Goal: Task Accomplishment & Management: Use online tool/utility

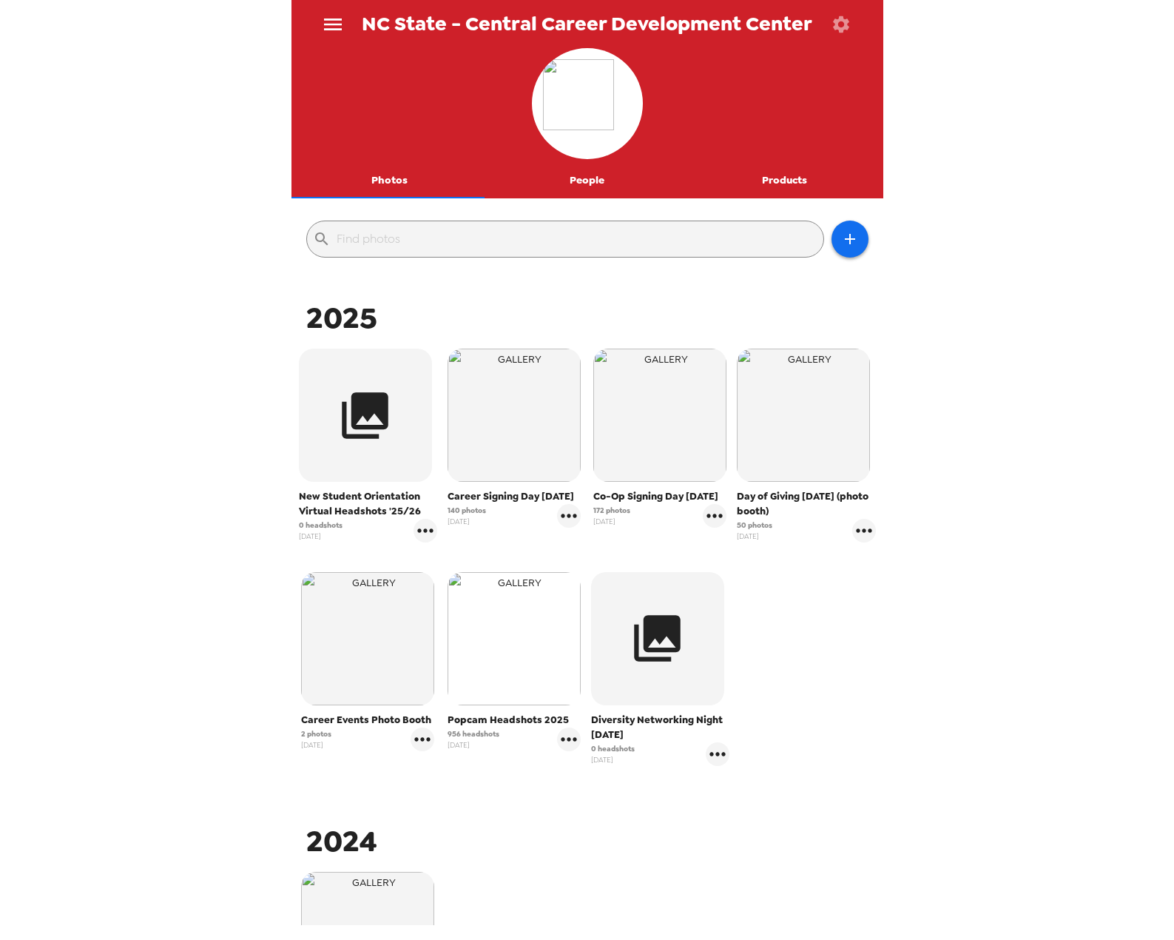
click at [533, 642] on img "button" at bounding box center [514, 638] width 133 height 133
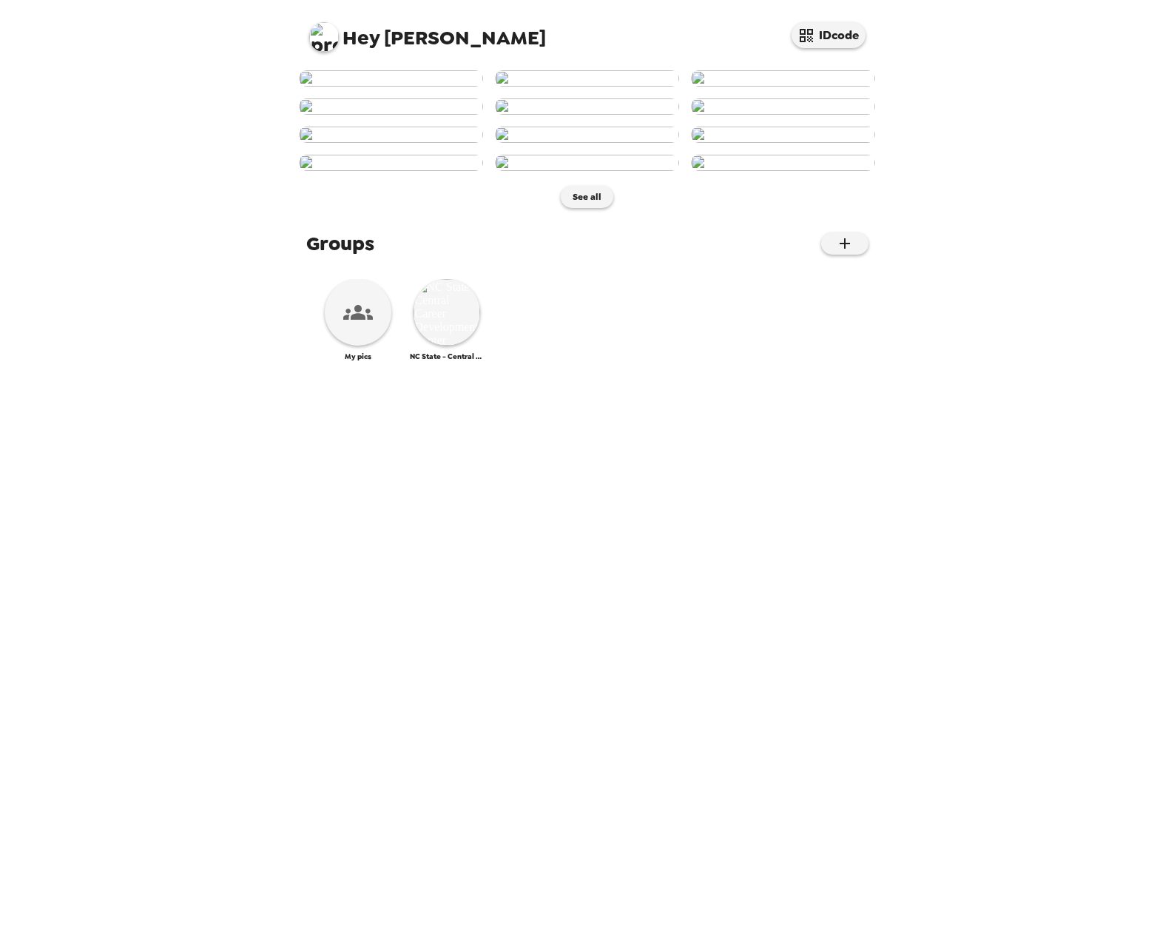
scroll to position [291, 0]
click at [454, 346] on img at bounding box center [447, 312] width 67 height 67
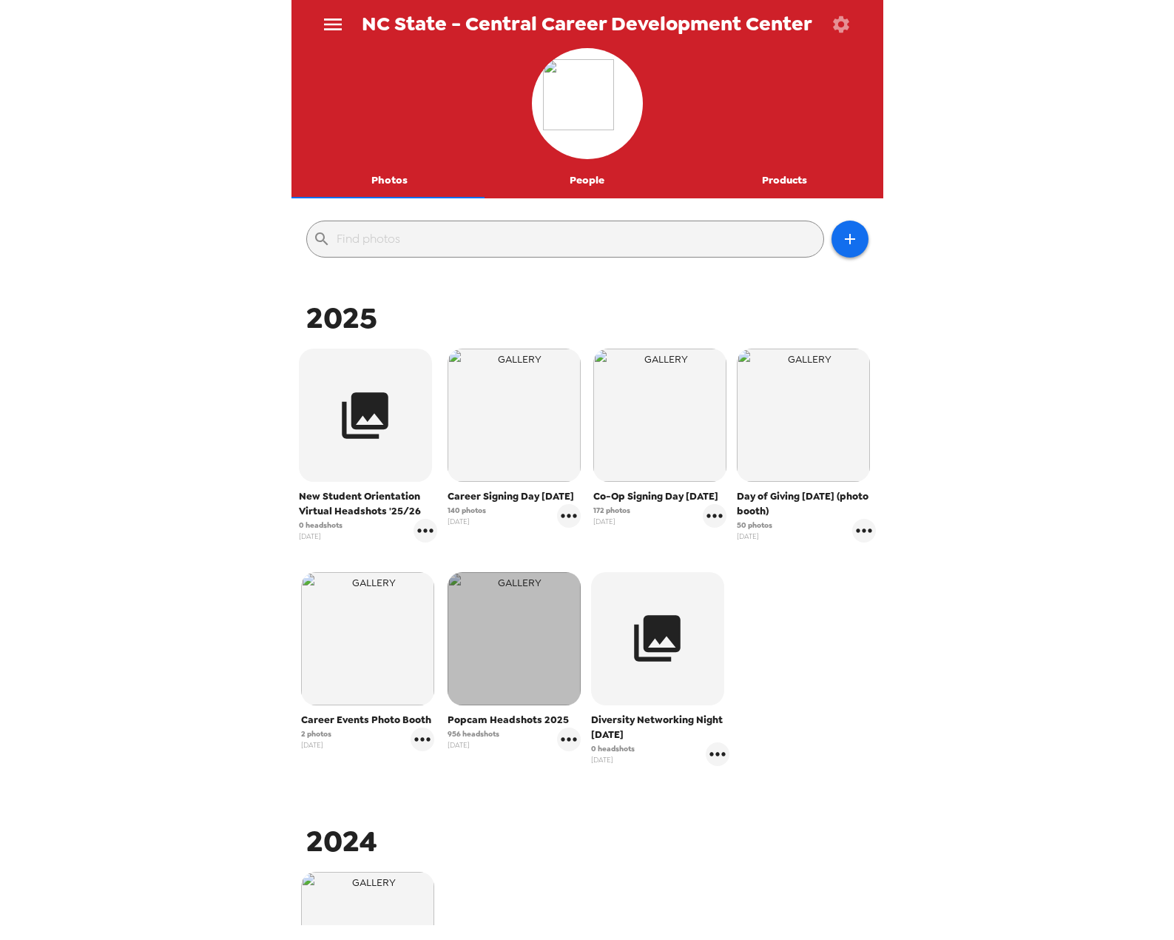
click at [486, 609] on img "button" at bounding box center [514, 638] width 133 height 133
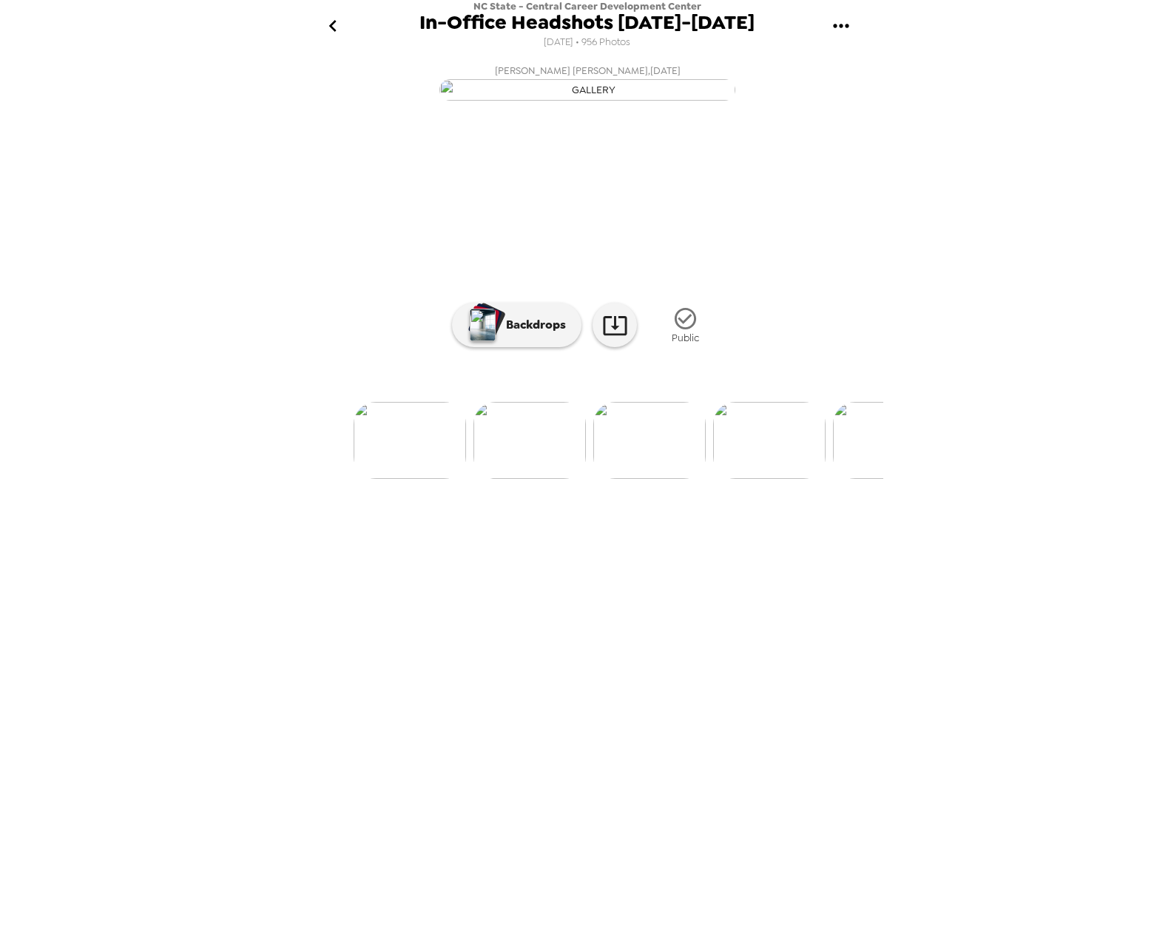
scroll to position [0, 207]
click at [877, 479] on img at bounding box center [859, 440] width 112 height 77
click at [294, 479] on img at bounding box center [257, 440] width 112 height 77
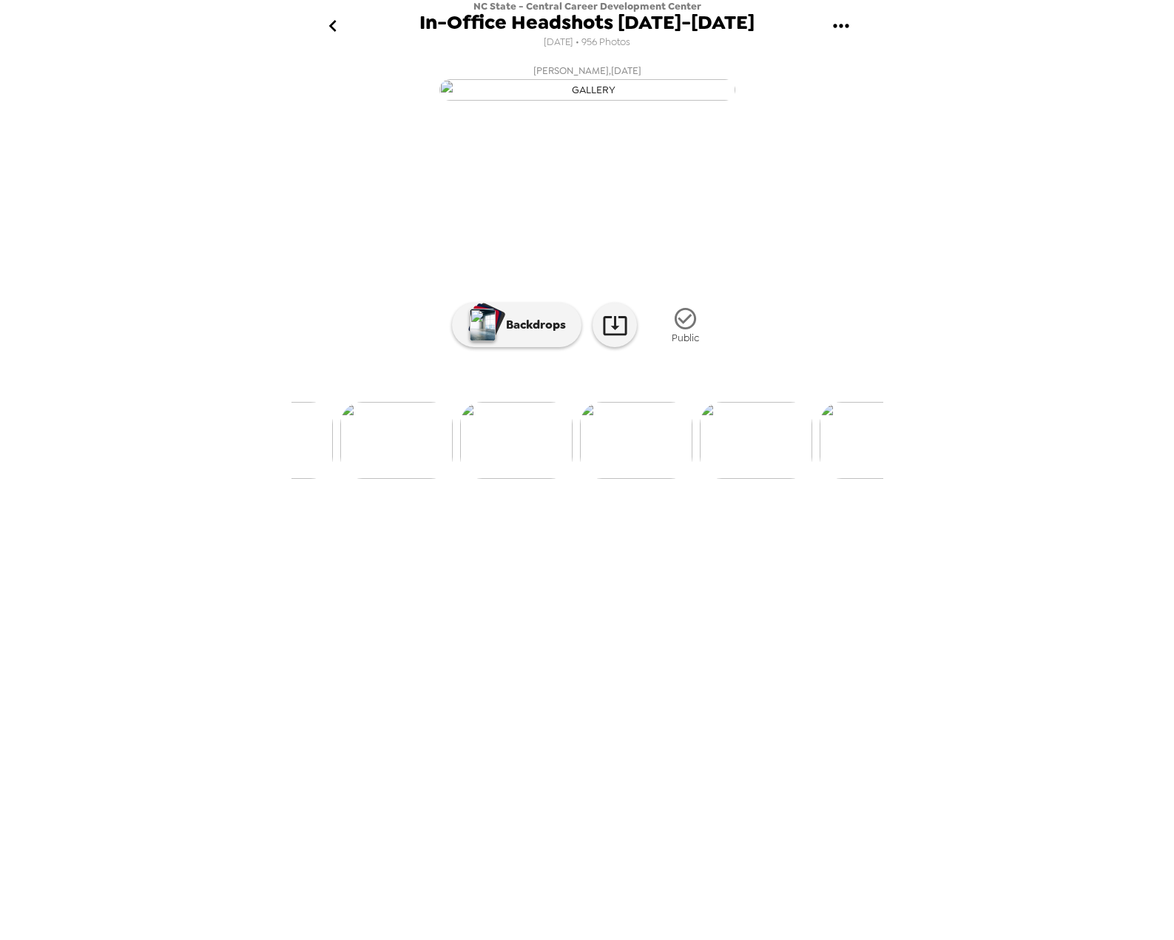
click at [383, 479] on img at bounding box center [396, 440] width 112 height 77
click at [523, 479] on img at bounding box center [497, 440] width 112 height 77
click at [618, 335] on icon at bounding box center [615, 325] width 24 height 19
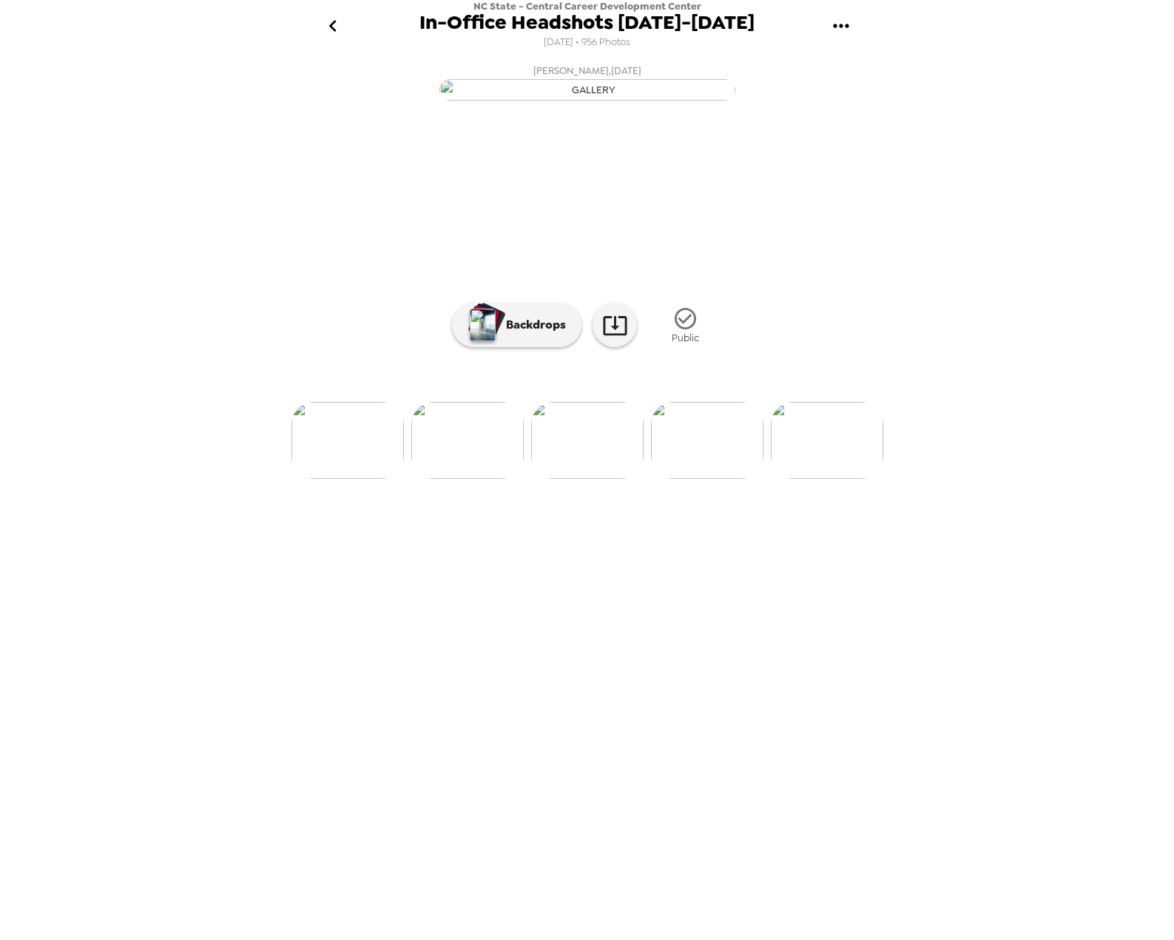
click at [478, 479] on img at bounding box center [467, 440] width 112 height 77
click at [613, 335] on icon at bounding box center [615, 325] width 24 height 19
click at [457, 479] on img at bounding box center [467, 440] width 112 height 77
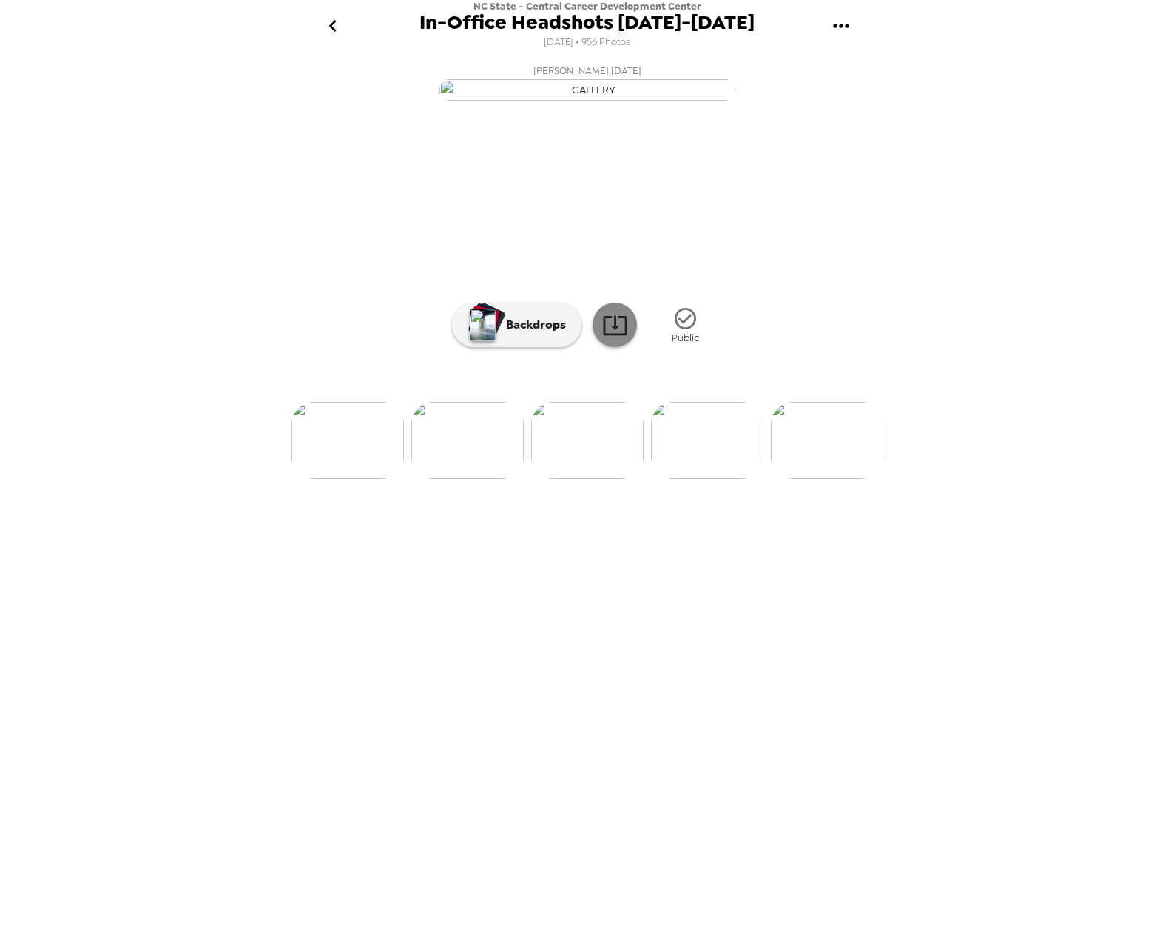
click at [618, 338] on icon at bounding box center [615, 325] width 26 height 26
click at [468, 479] on img at bounding box center [467, 440] width 112 height 77
click at [619, 338] on icon at bounding box center [615, 325] width 26 height 26
click at [484, 479] on img at bounding box center [467, 440] width 112 height 77
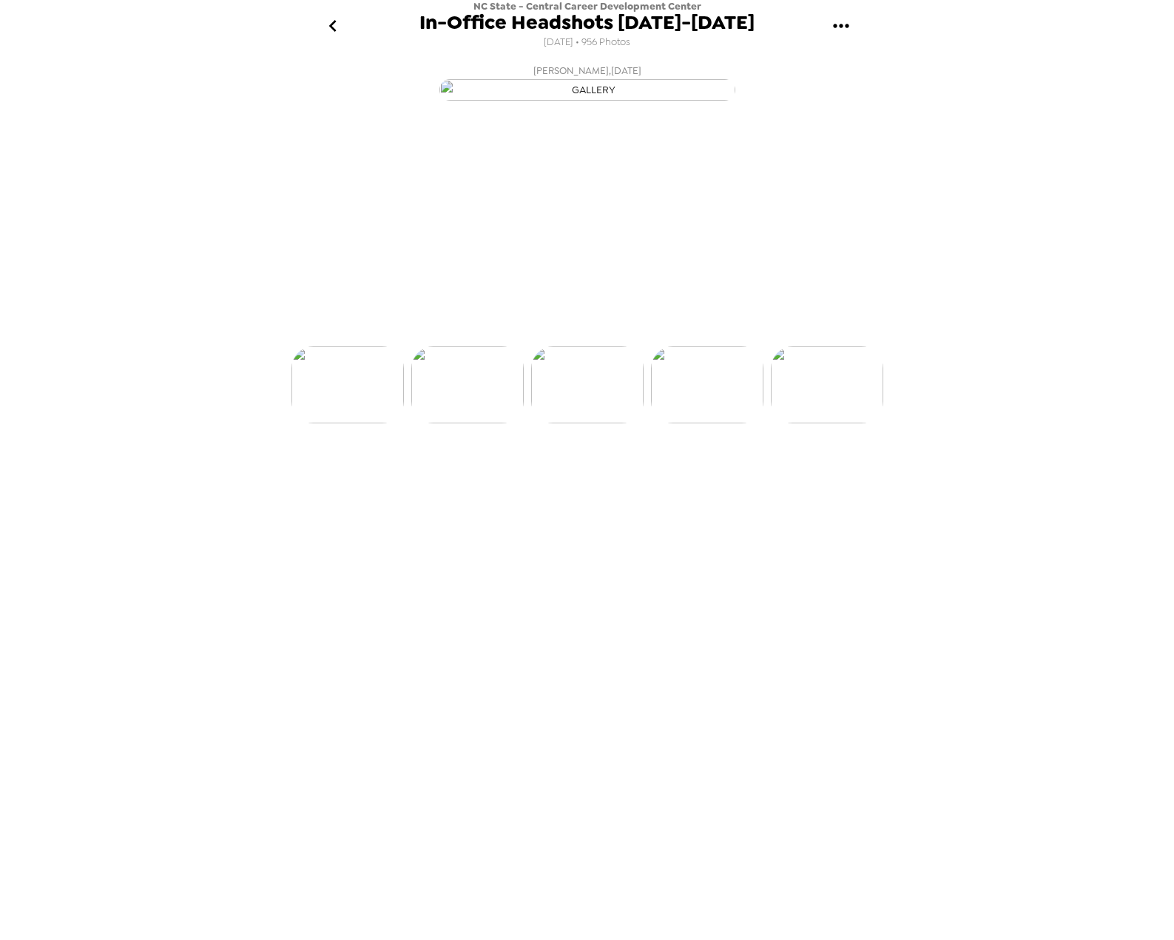
scroll to position [0, 5154]
click at [619, 338] on icon at bounding box center [615, 325] width 26 height 26
click at [454, 479] on img at bounding box center [467, 440] width 112 height 77
click at [611, 338] on icon at bounding box center [615, 325] width 26 height 26
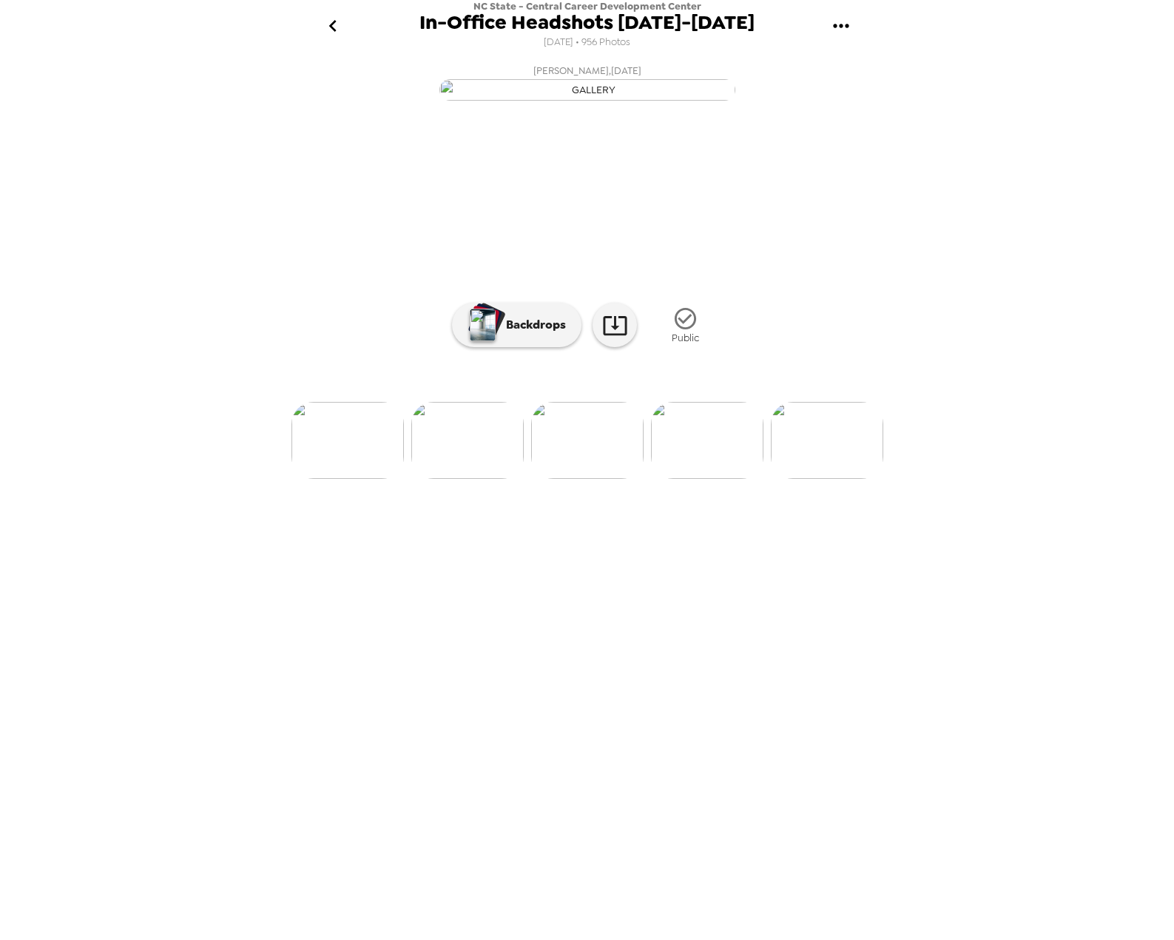
click at [469, 479] on img at bounding box center [467, 440] width 112 height 77
click at [615, 338] on icon at bounding box center [615, 325] width 26 height 26
click at [460, 479] on img at bounding box center [467, 440] width 112 height 77
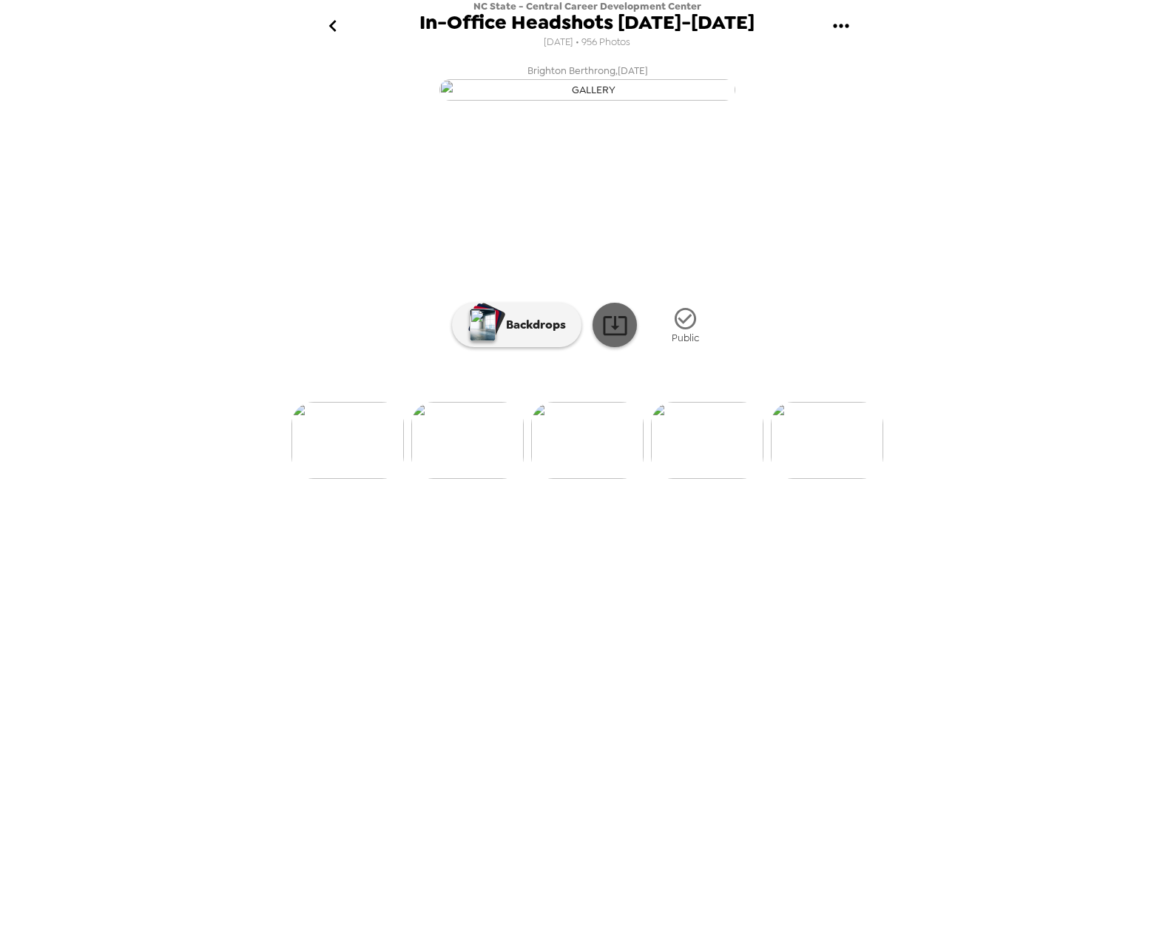
click at [610, 338] on icon at bounding box center [615, 325] width 26 height 26
click at [456, 479] on img at bounding box center [467, 440] width 112 height 77
click at [616, 335] on icon at bounding box center [615, 325] width 24 height 19
click at [467, 479] on img at bounding box center [467, 440] width 112 height 77
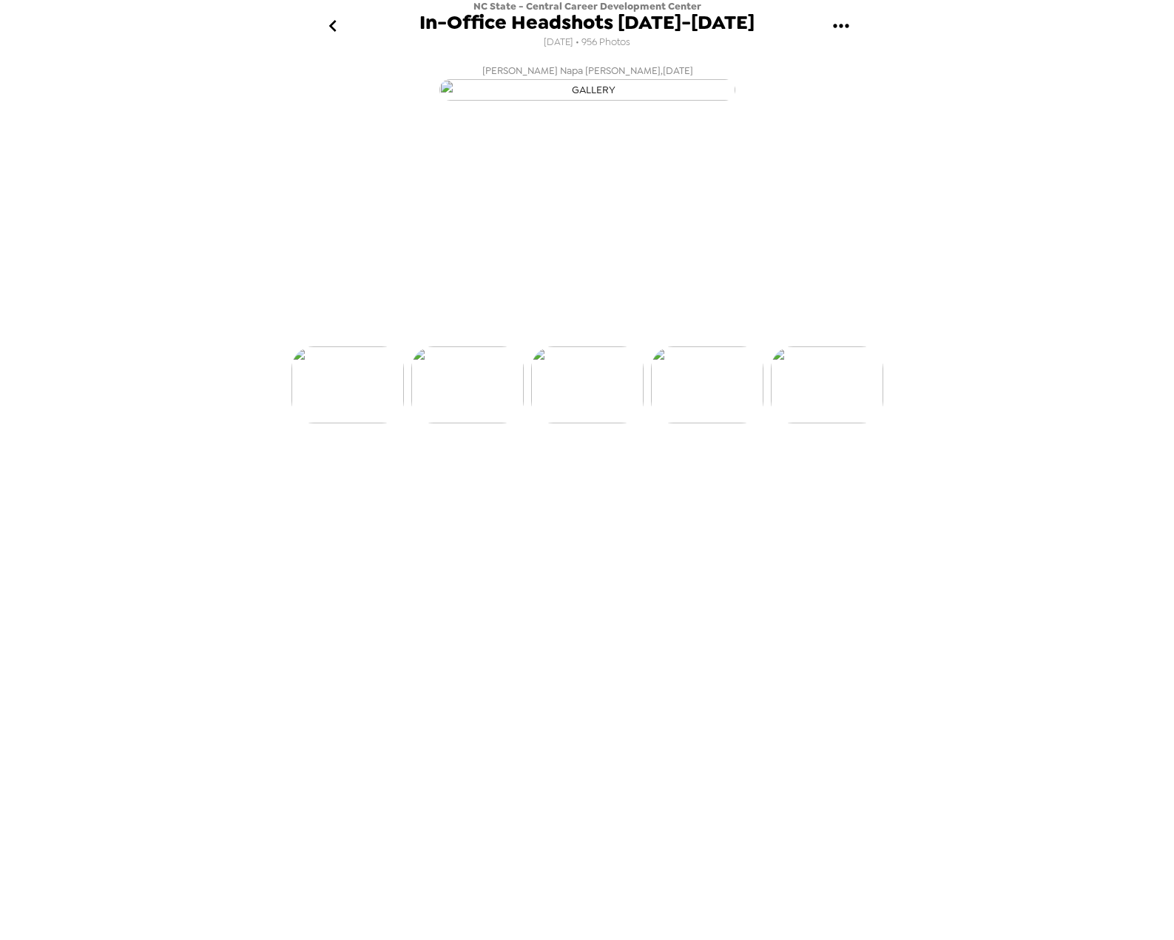
scroll to position [0, 4555]
click at [621, 338] on icon at bounding box center [615, 325] width 26 height 26
click at [472, 479] on img at bounding box center [467, 440] width 112 height 77
click at [605, 338] on icon at bounding box center [615, 325] width 26 height 26
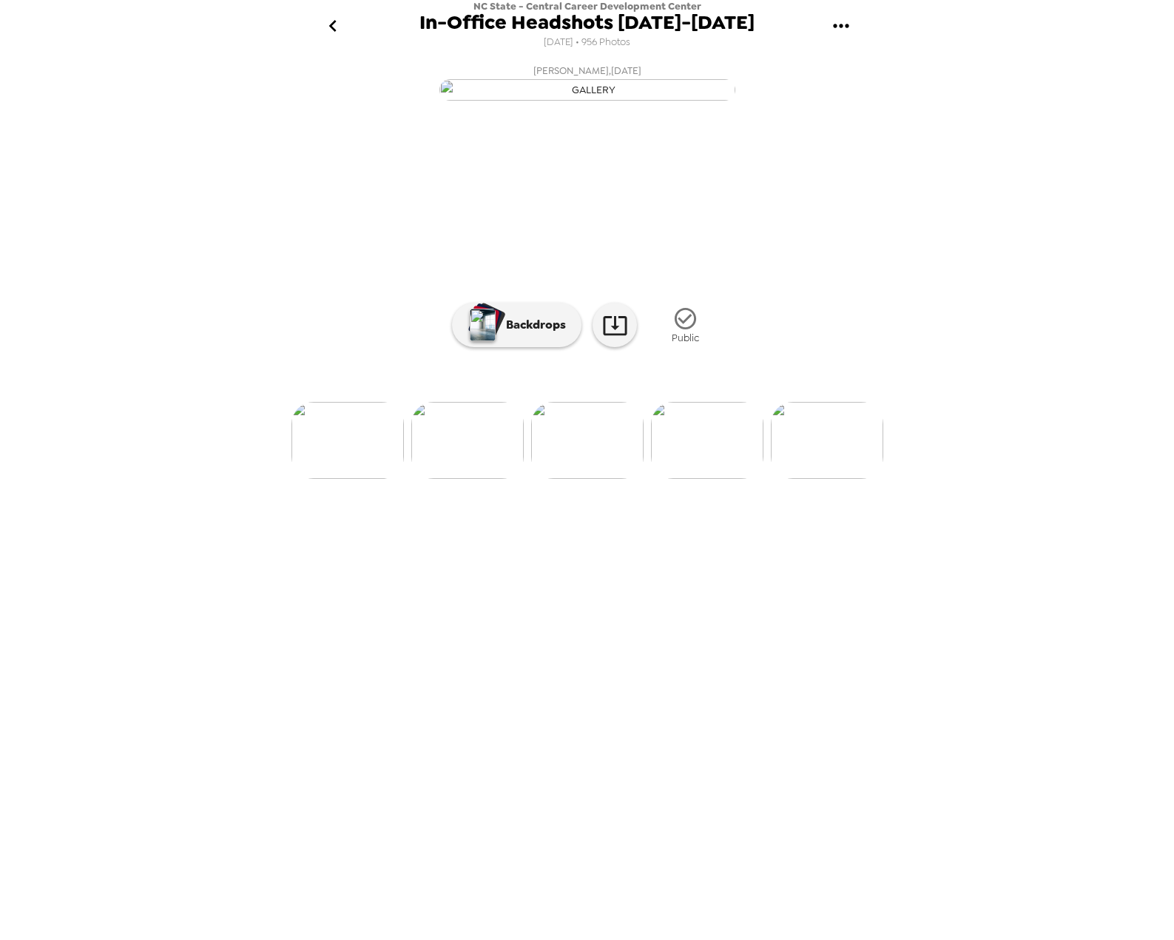
click at [349, 479] on img at bounding box center [348, 440] width 112 height 77
click at [688, 479] on img at bounding box center [707, 440] width 112 height 77
click at [449, 479] on img at bounding box center [467, 440] width 112 height 77
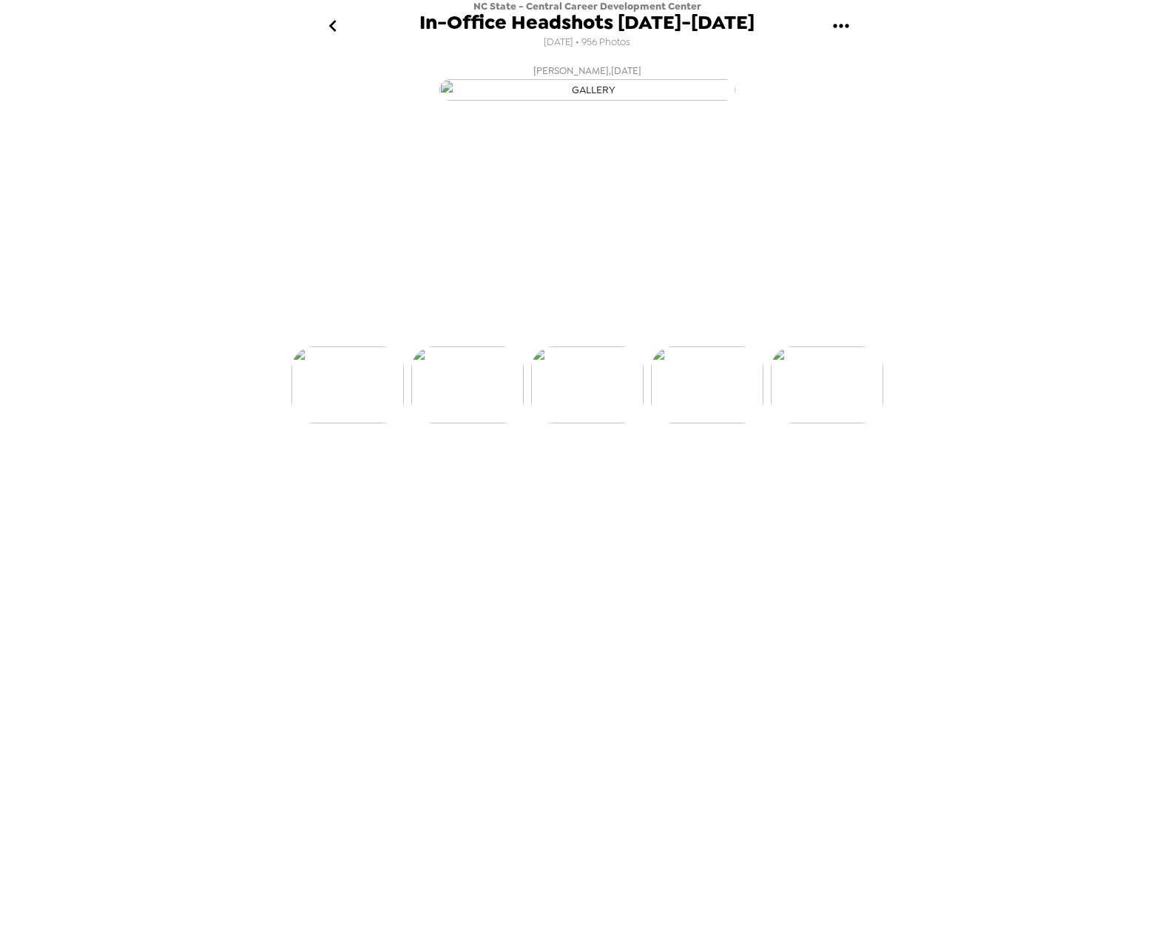
scroll to position [0, 4195]
click at [611, 338] on icon at bounding box center [615, 325] width 26 height 26
click at [462, 479] on img at bounding box center [467, 440] width 112 height 77
click at [617, 338] on icon at bounding box center [615, 325] width 26 height 26
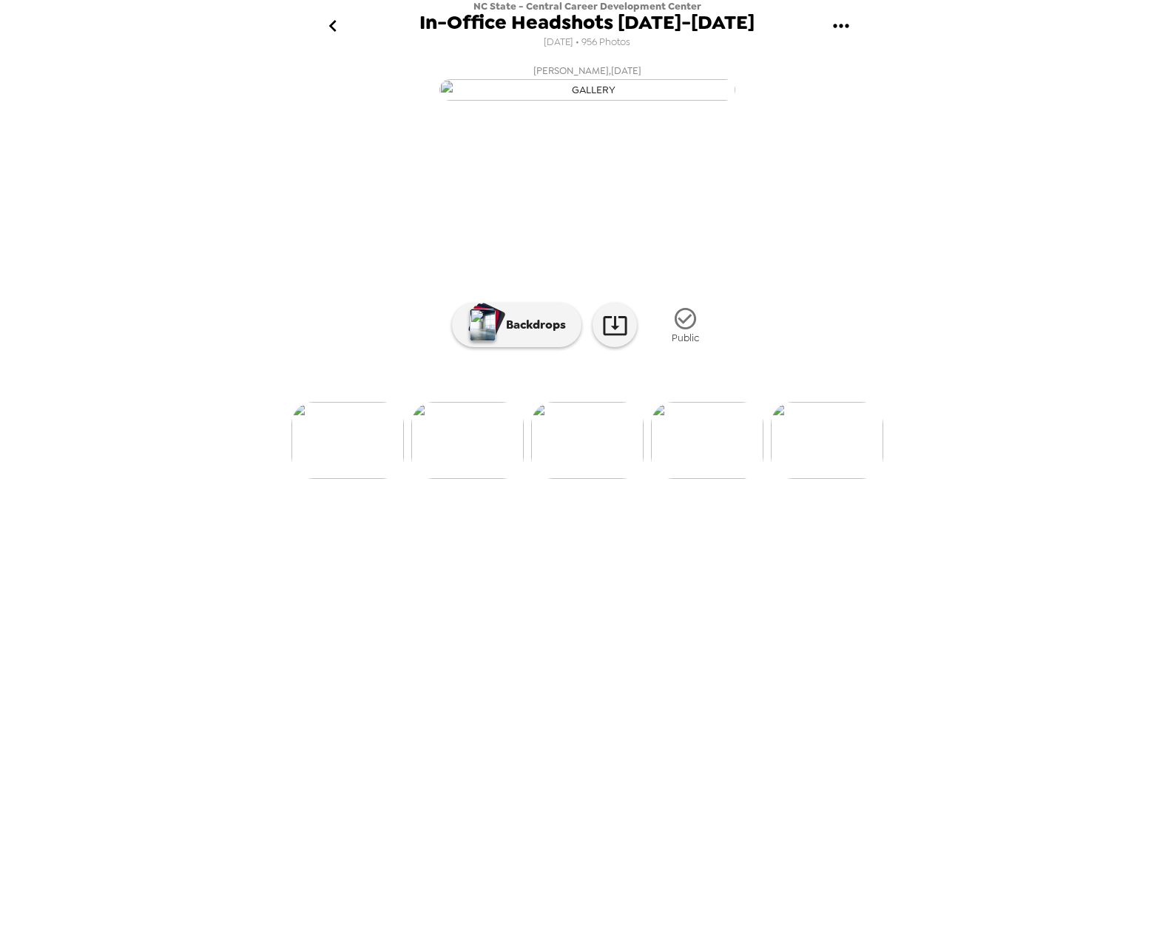
click at [368, 479] on img at bounding box center [348, 440] width 112 height 77
click at [613, 338] on icon at bounding box center [615, 325] width 26 height 26
click at [365, 479] on img at bounding box center [348, 440] width 112 height 77
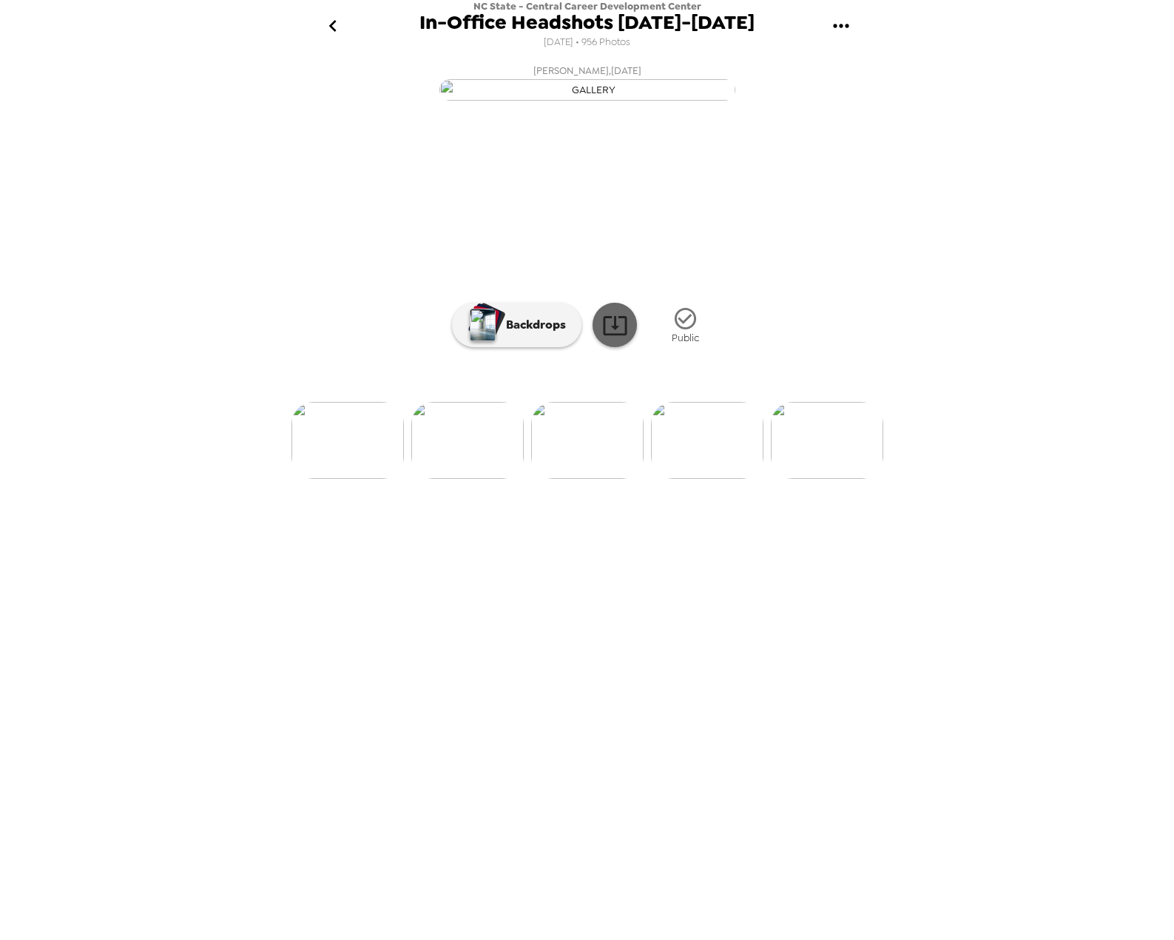
click at [609, 338] on icon at bounding box center [615, 325] width 26 height 26
click at [445, 479] on img at bounding box center [467, 440] width 112 height 77
click at [625, 335] on icon at bounding box center [615, 325] width 24 height 19
click at [471, 479] on img at bounding box center [467, 440] width 112 height 77
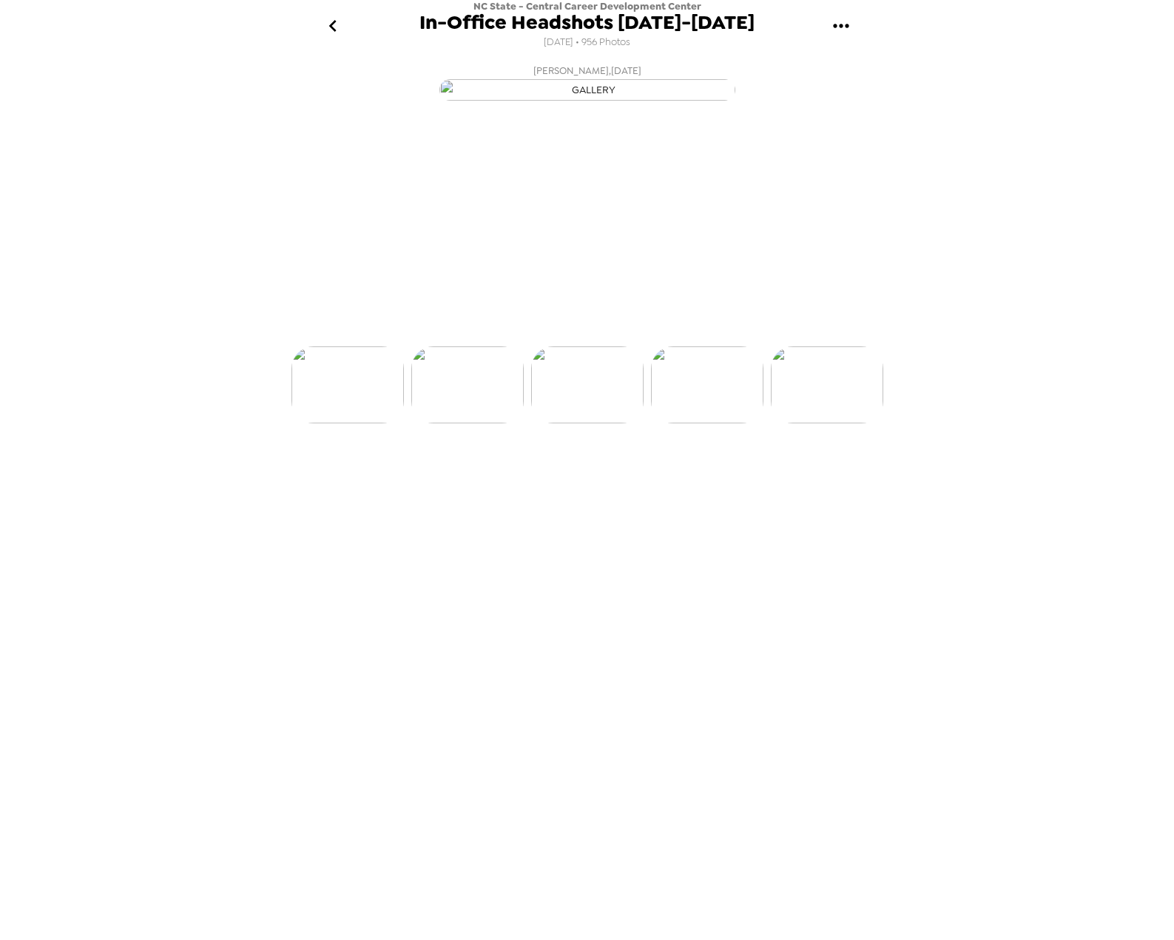
scroll to position [0, 3356]
click at [610, 338] on icon at bounding box center [615, 325] width 26 height 26
click at [460, 479] on img at bounding box center [467, 440] width 112 height 77
click at [623, 338] on icon at bounding box center [615, 325] width 26 height 26
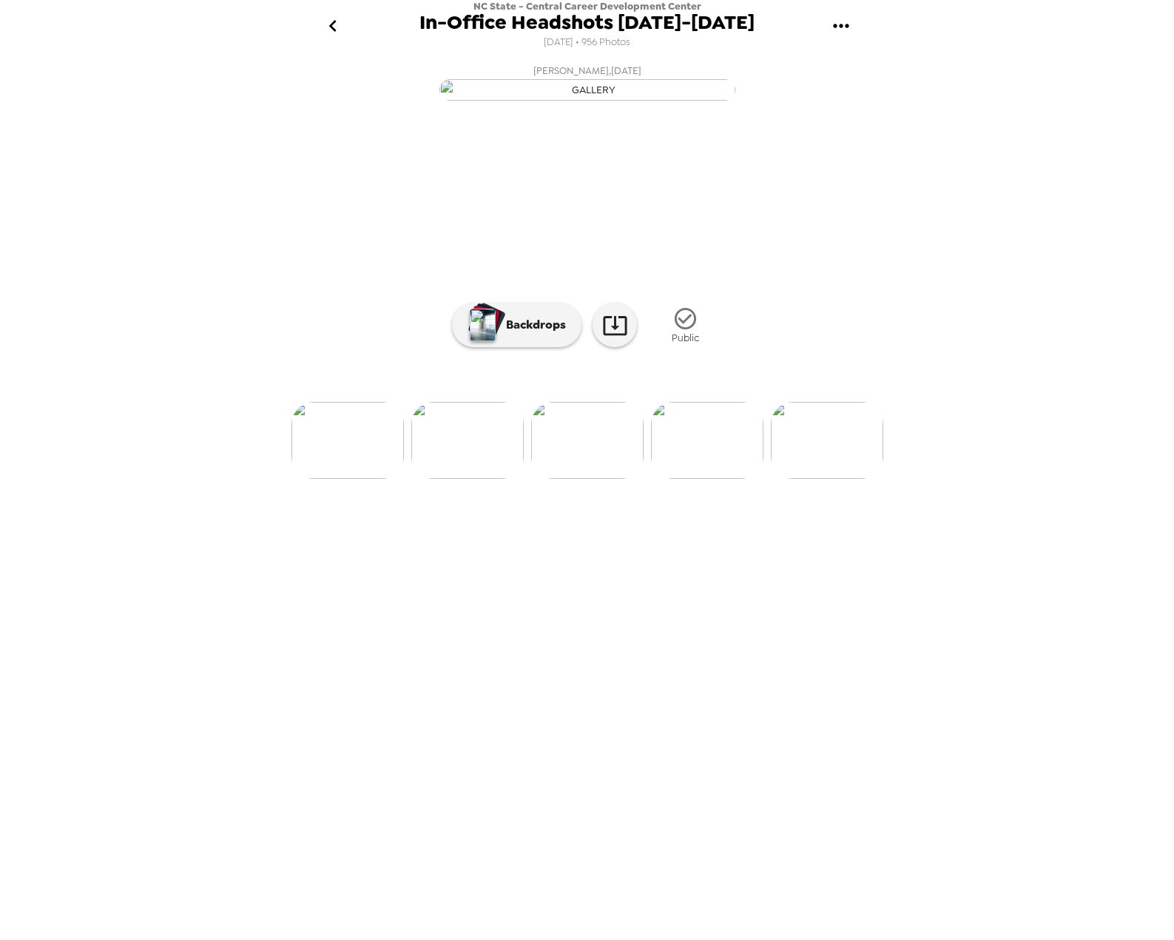
click at [477, 479] on img at bounding box center [467, 440] width 112 height 77
click at [613, 338] on icon at bounding box center [615, 325] width 26 height 26
click at [483, 479] on img at bounding box center [467, 440] width 112 height 77
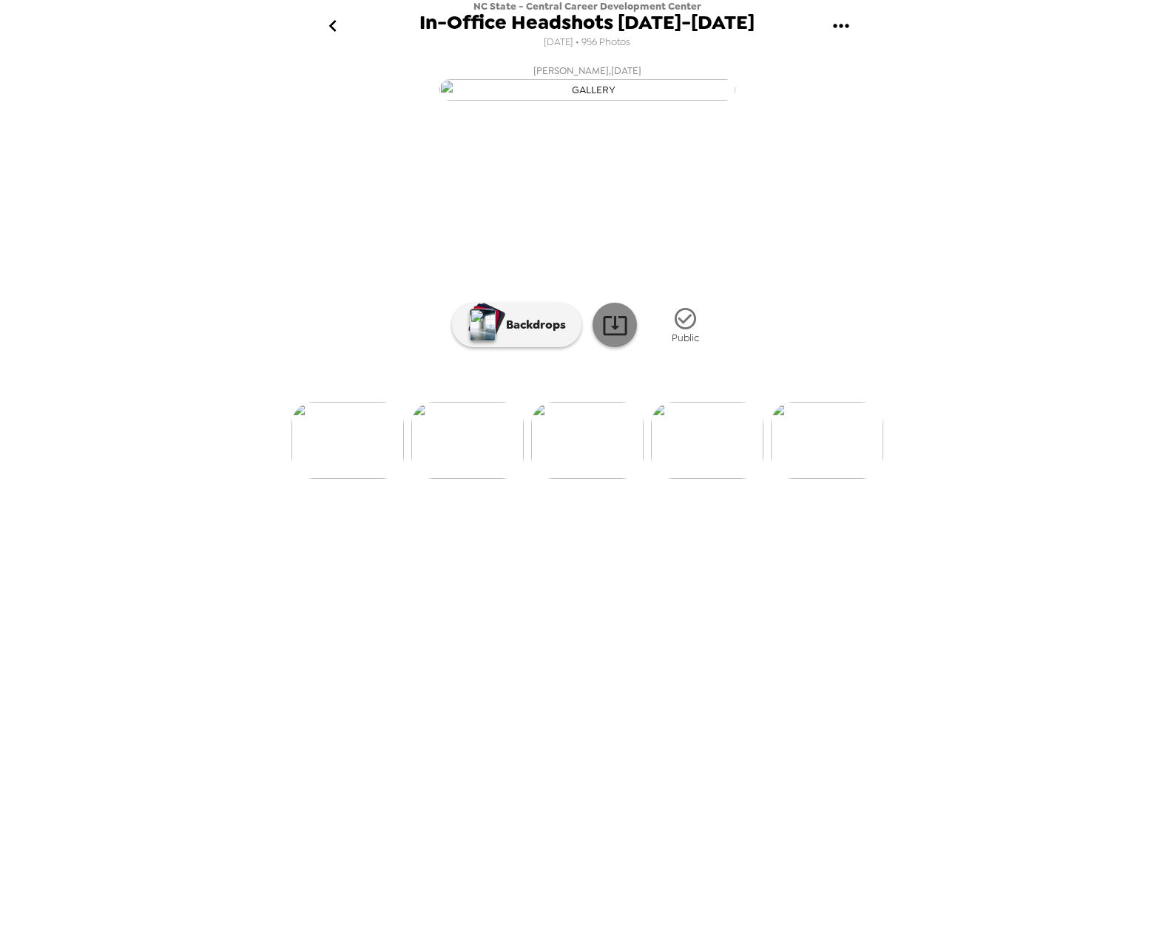
click at [604, 335] on icon at bounding box center [615, 325] width 24 height 19
click at [485, 479] on img at bounding box center [467, 440] width 112 height 77
click at [461, 479] on img at bounding box center [467, 440] width 112 height 77
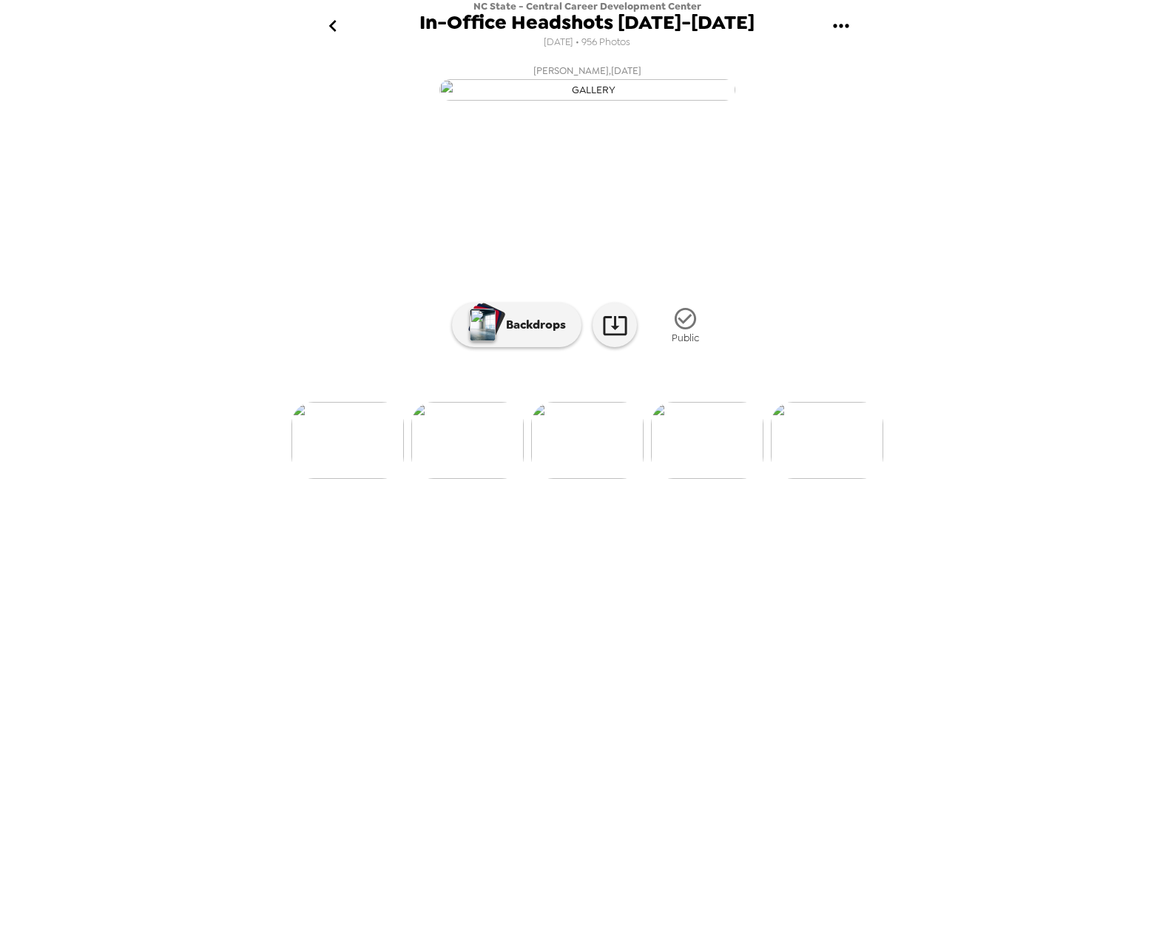
click at [350, 479] on img at bounding box center [348, 440] width 112 height 77
click at [463, 479] on img at bounding box center [467, 440] width 112 height 77
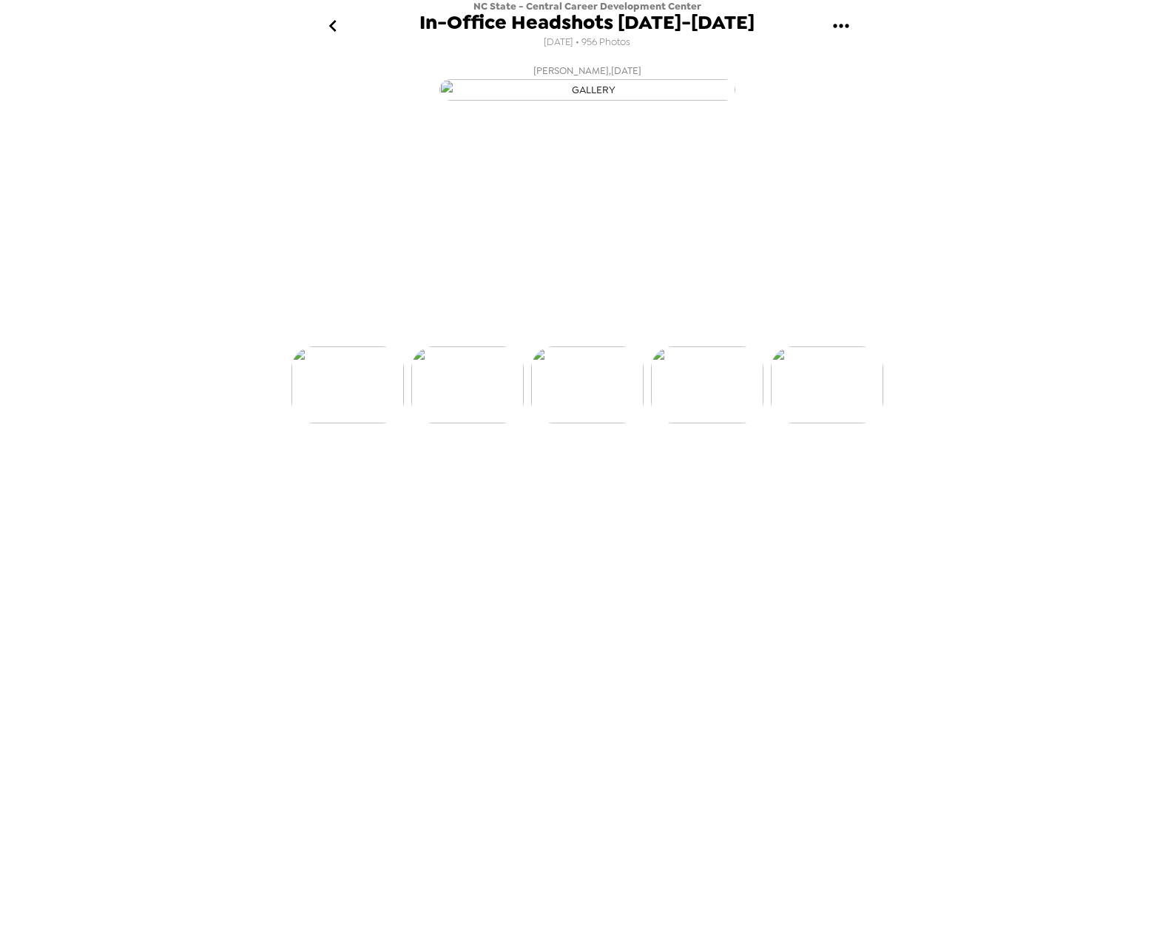
scroll to position [0, 2157]
click at [619, 338] on icon at bounding box center [615, 325] width 26 height 26
click at [488, 479] on img at bounding box center [467, 440] width 112 height 77
click at [612, 338] on icon at bounding box center [615, 325] width 26 height 26
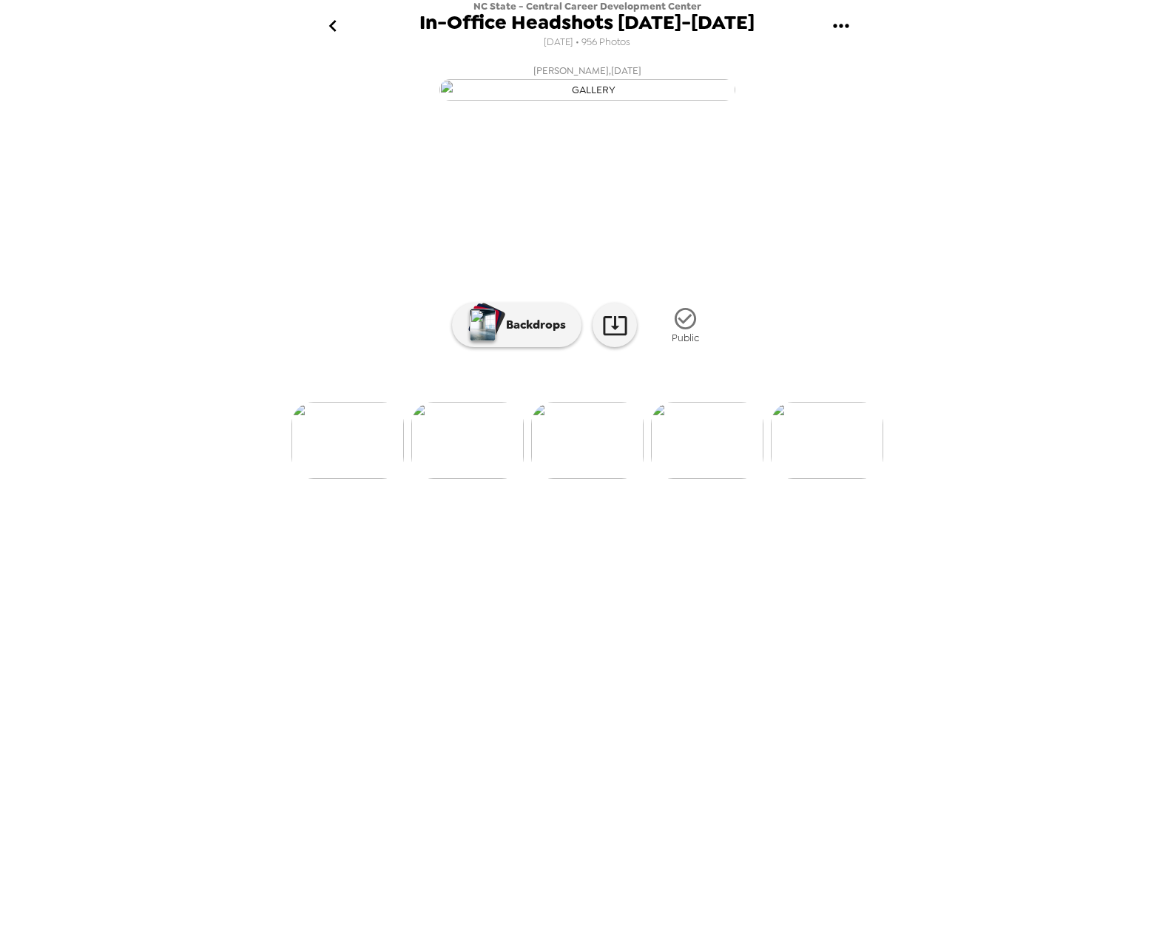
click at [487, 479] on img at bounding box center [467, 440] width 112 height 77
click at [616, 338] on icon at bounding box center [615, 325] width 26 height 26
